Goal: Task Accomplishment & Management: Complete application form

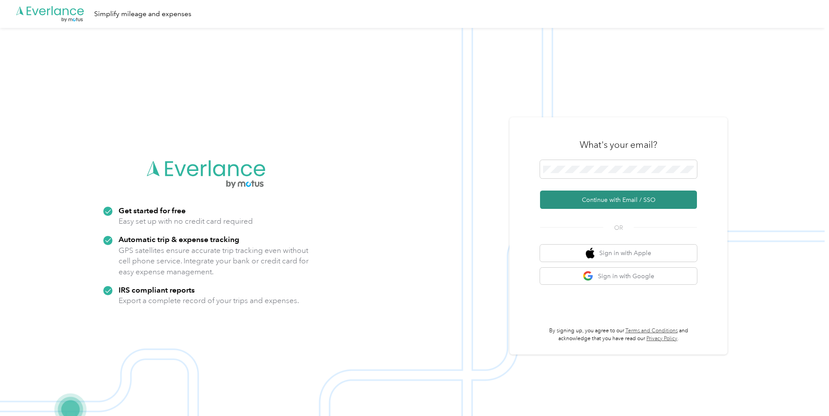
click at [590, 198] on button "Continue with Email / SSO" at bounding box center [618, 200] width 157 height 18
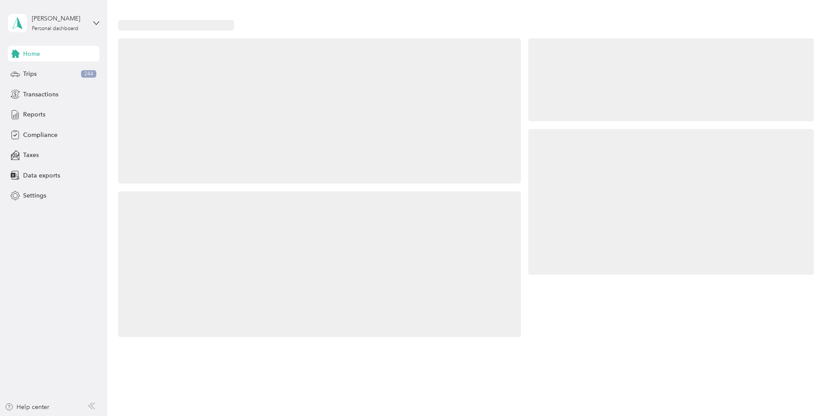
click at [617, 199] on div at bounding box center [671, 202] width 286 height 146
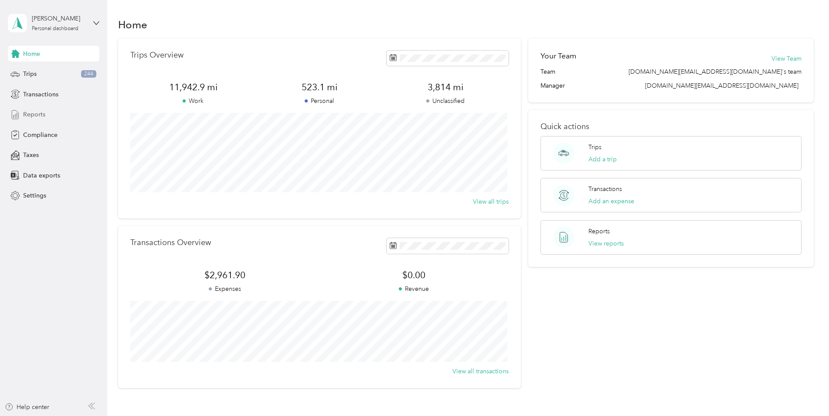
click at [37, 115] on span "Reports" at bounding box center [34, 114] width 22 height 9
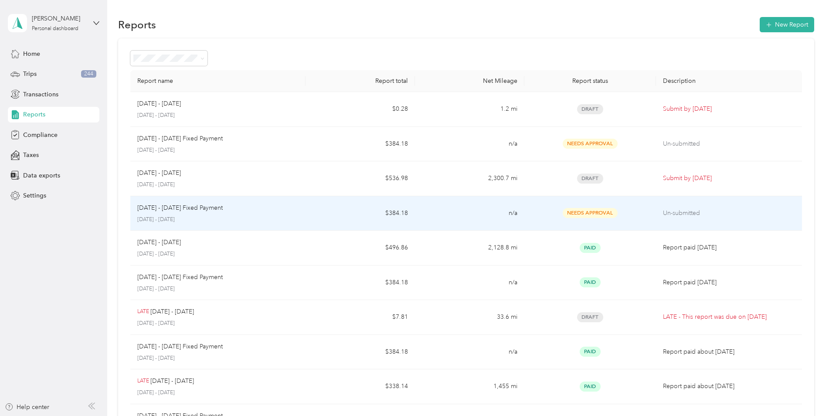
click at [656, 214] on td "Un-submitted" at bounding box center [729, 213] width 146 height 35
click at [599, 214] on span "Needs Approval" at bounding box center [590, 213] width 55 height 10
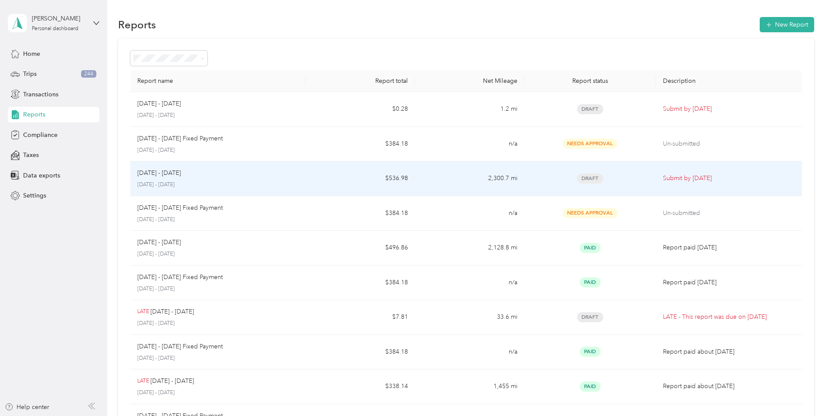
click at [592, 177] on span "Draft" at bounding box center [590, 179] width 26 height 10
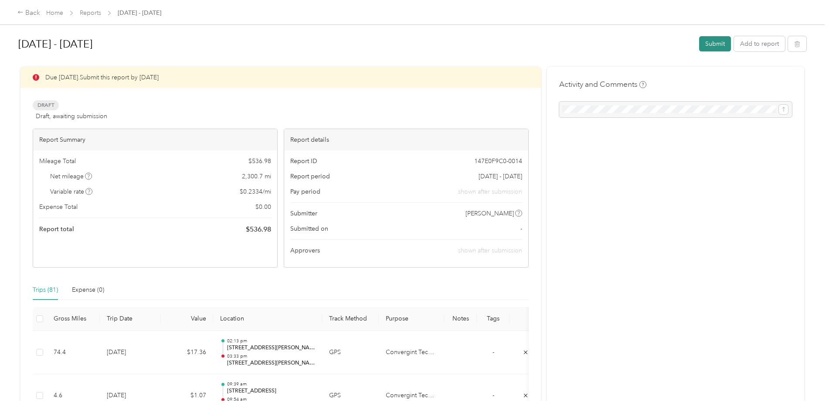
click at [705, 43] on button "Submit" at bounding box center [715, 43] width 32 height 15
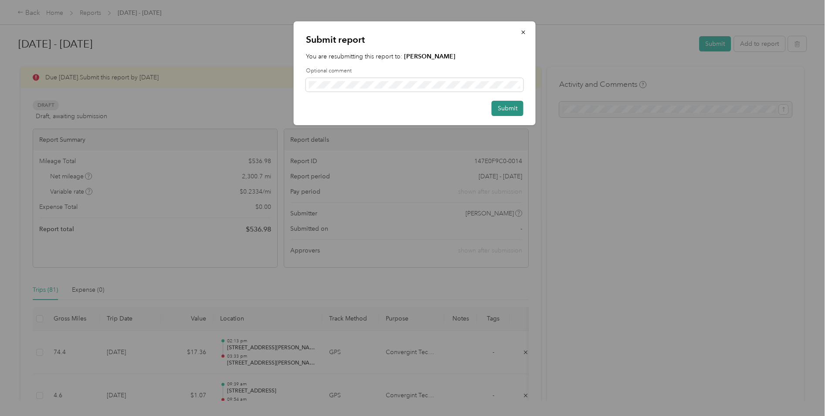
click at [509, 105] on button "Submit" at bounding box center [508, 108] width 32 height 15
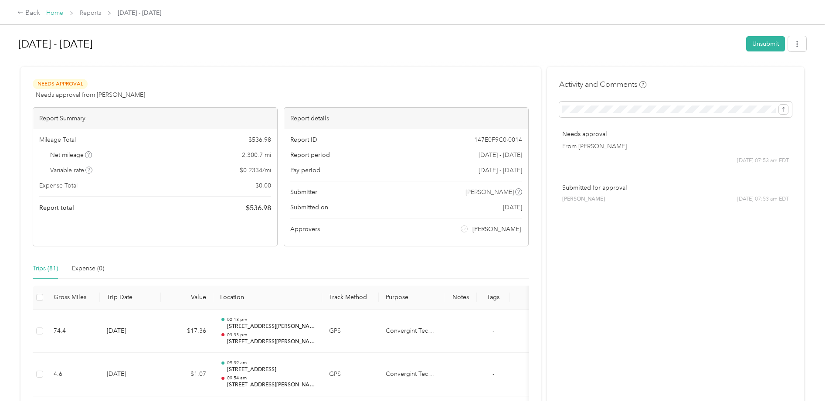
click at [51, 15] on link "Home" at bounding box center [54, 12] width 17 height 7
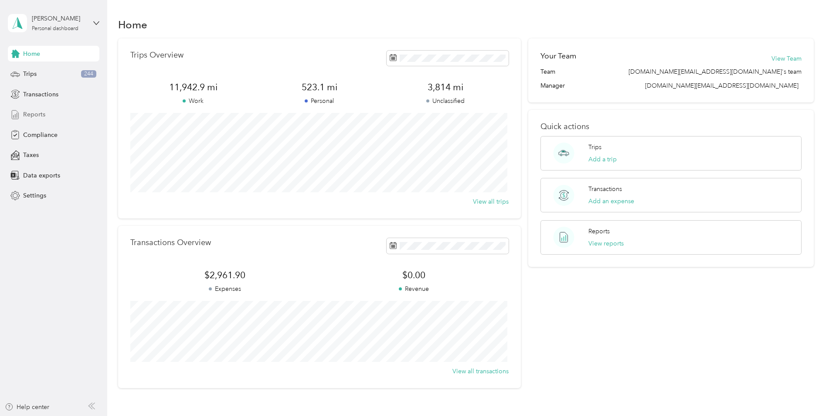
click at [38, 115] on span "Reports" at bounding box center [34, 114] width 22 height 9
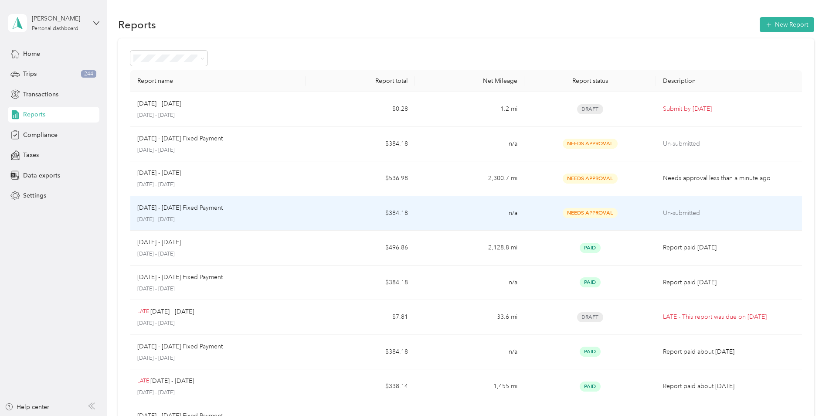
click at [674, 216] on p "Un-submitted" at bounding box center [729, 213] width 132 height 10
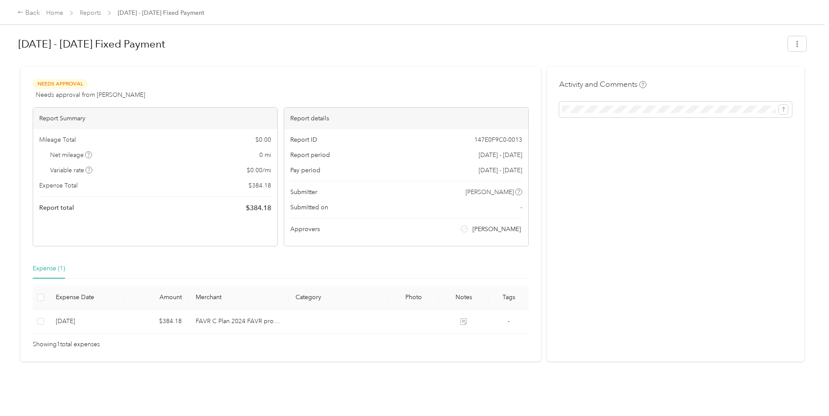
click at [495, 229] on span "[PERSON_NAME]" at bounding box center [497, 229] width 48 height 9
